Goal: Transaction & Acquisition: Purchase product/service

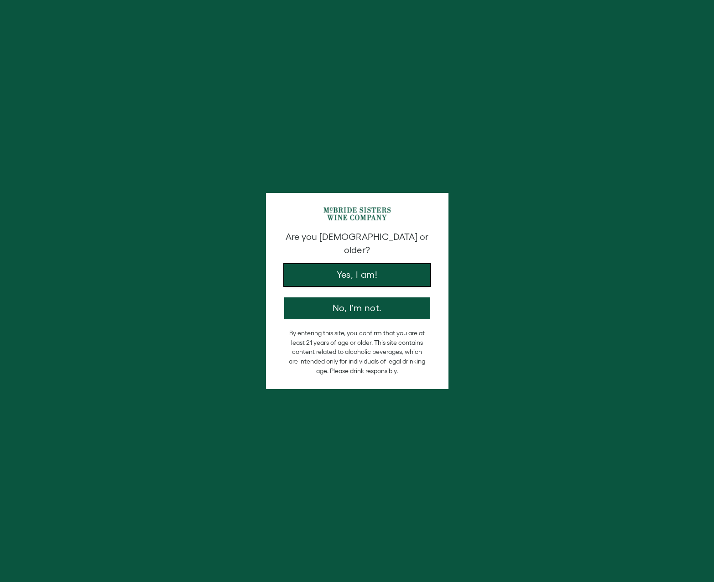
click at [359, 264] on button "Yes, I am!" at bounding box center [357, 275] width 146 height 22
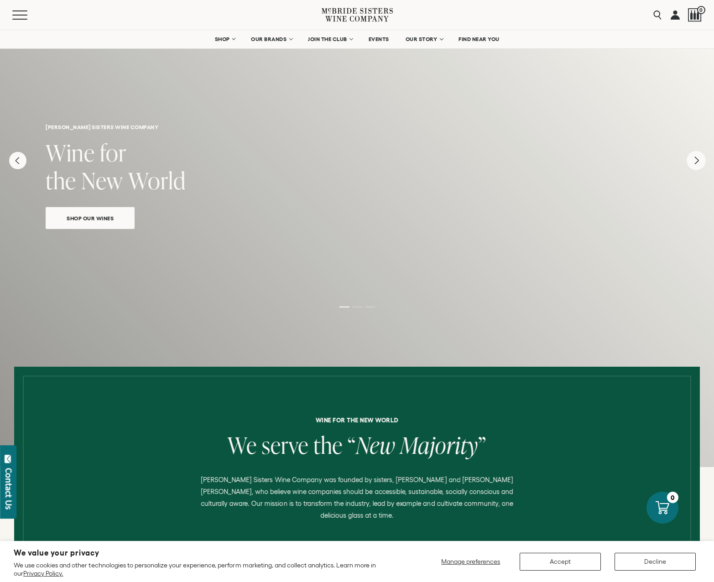
click at [697, 164] on icon "Next" at bounding box center [696, 160] width 19 height 19
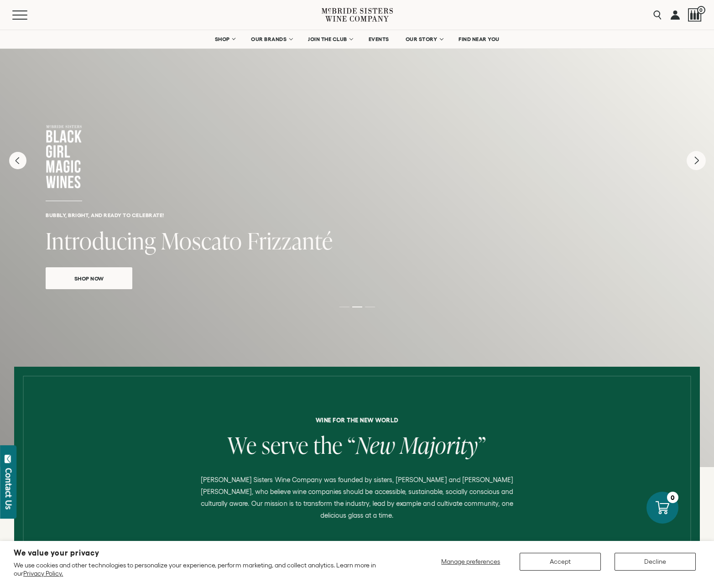
click at [694, 162] on icon "Next" at bounding box center [696, 160] width 19 height 19
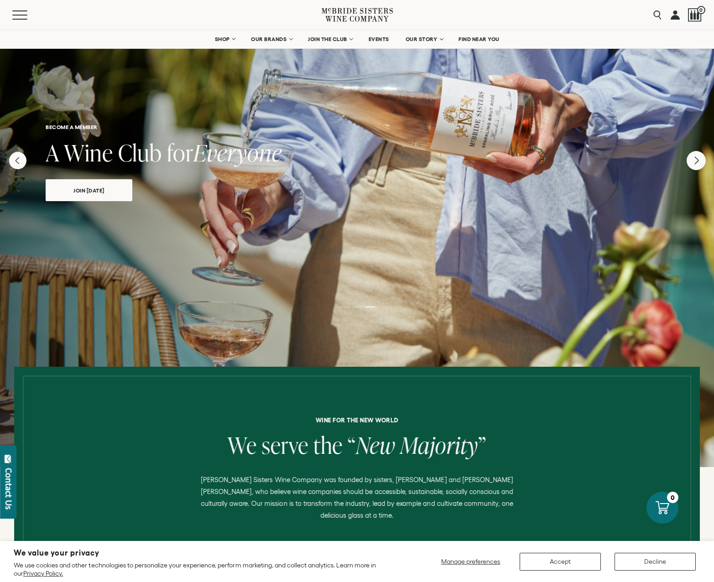
click at [695, 162] on icon "Next" at bounding box center [697, 160] width 4 height 7
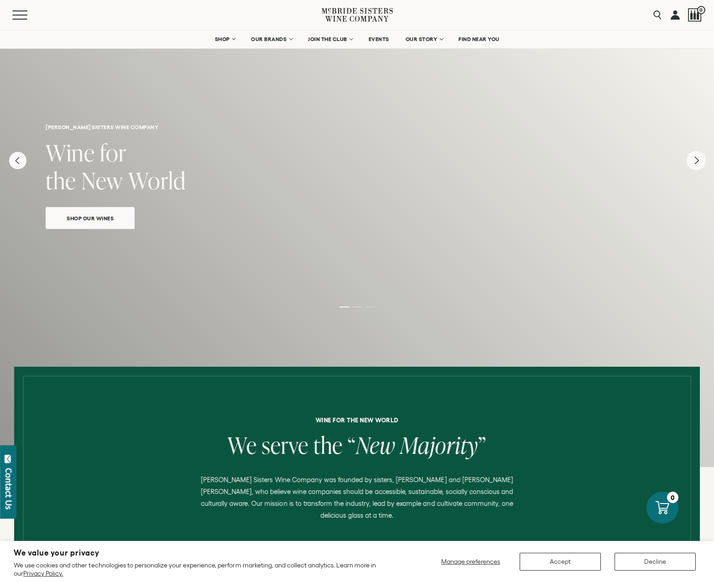
click at [695, 162] on icon "Next" at bounding box center [697, 160] width 4 height 7
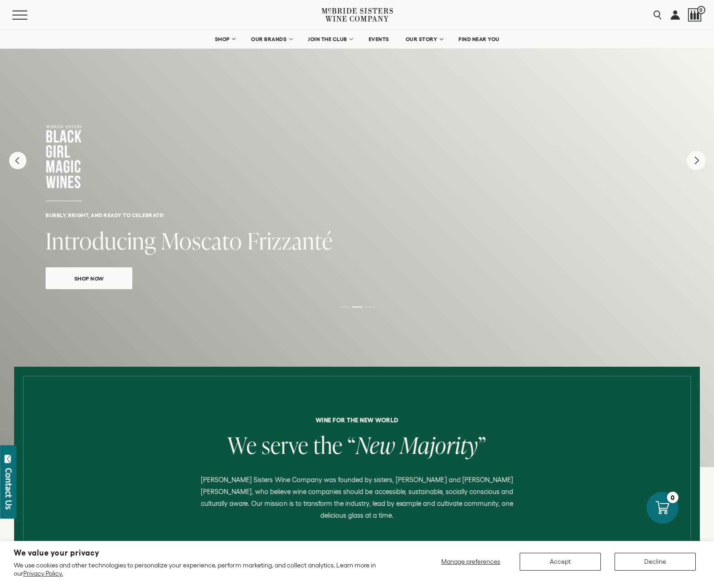
click at [695, 162] on icon "Next" at bounding box center [697, 160] width 4 height 7
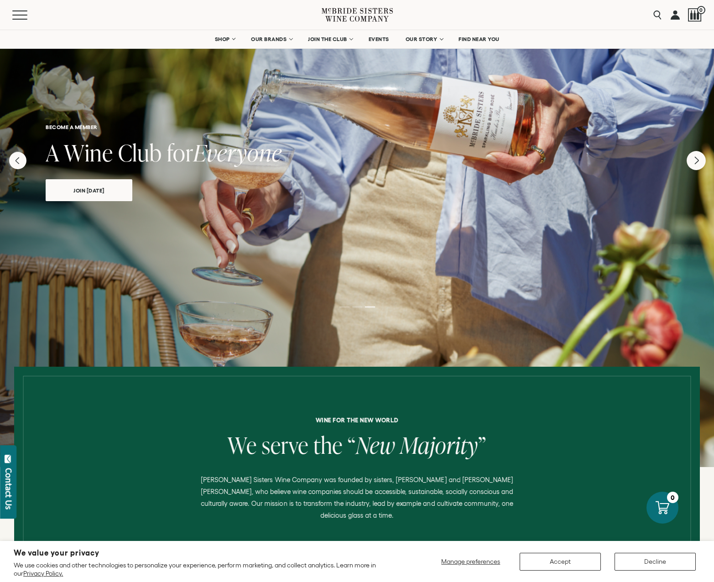
click at [695, 162] on icon "Next" at bounding box center [697, 160] width 4 height 7
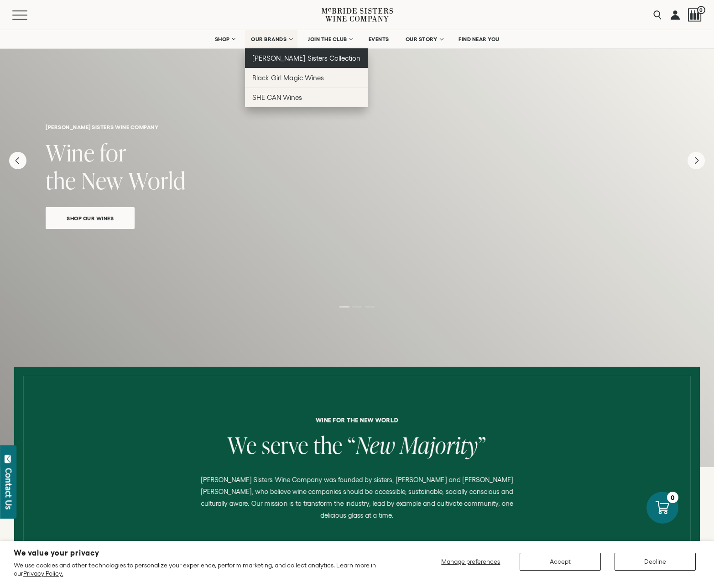
click at [278, 61] on span "[PERSON_NAME] Sisters Collection" at bounding box center [306, 58] width 108 height 8
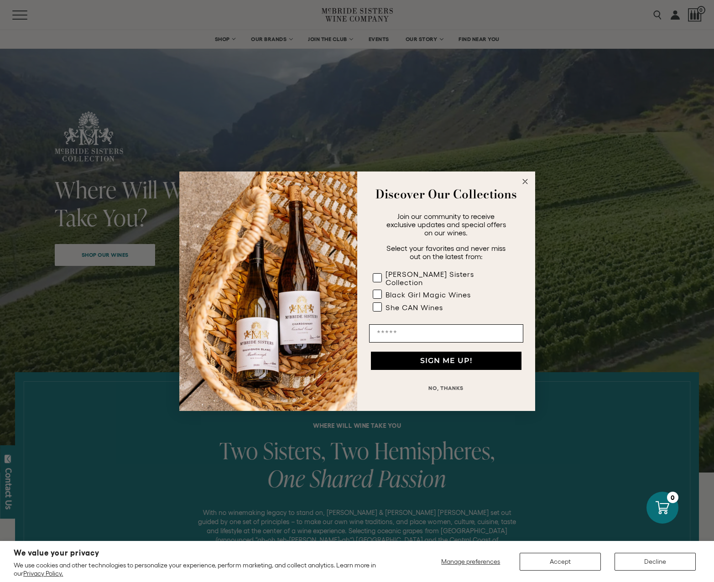
click at [525, 186] on circle "Close dialog" at bounding box center [525, 181] width 10 height 10
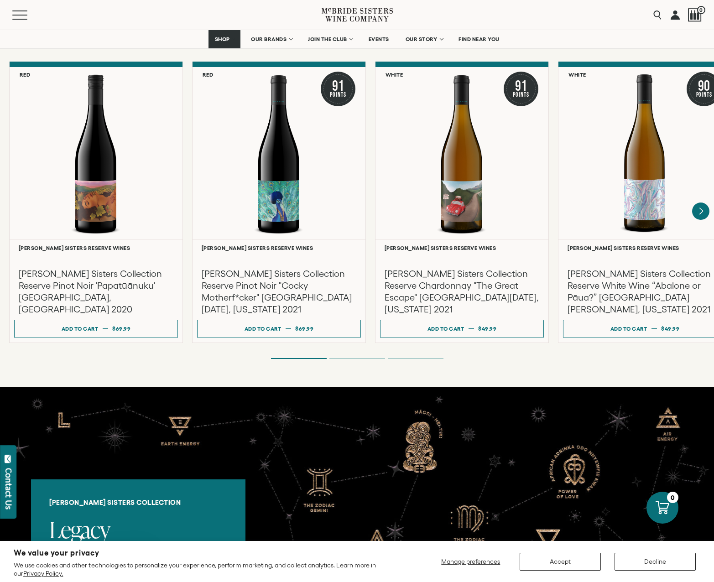
scroll to position [1496, 0]
